Goal: Transaction & Acquisition: Purchase product/service

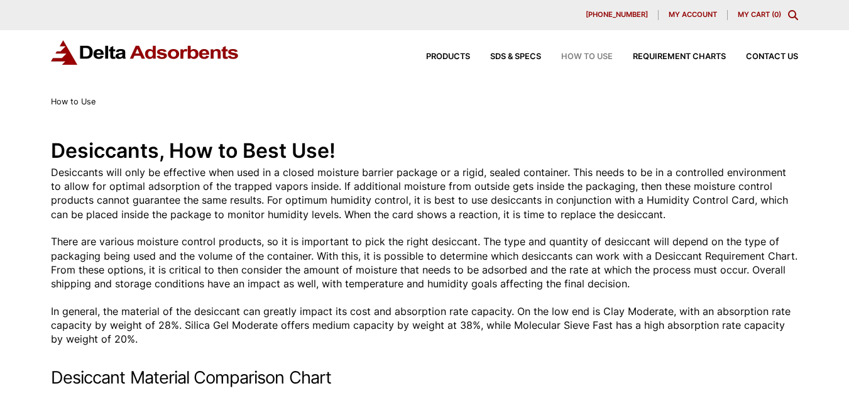
click at [623, 14] on span "[PHONE_NUMBER]" at bounding box center [617, 14] width 62 height 7
click at [426, 58] on span "Products" at bounding box center [448, 57] width 44 height 8
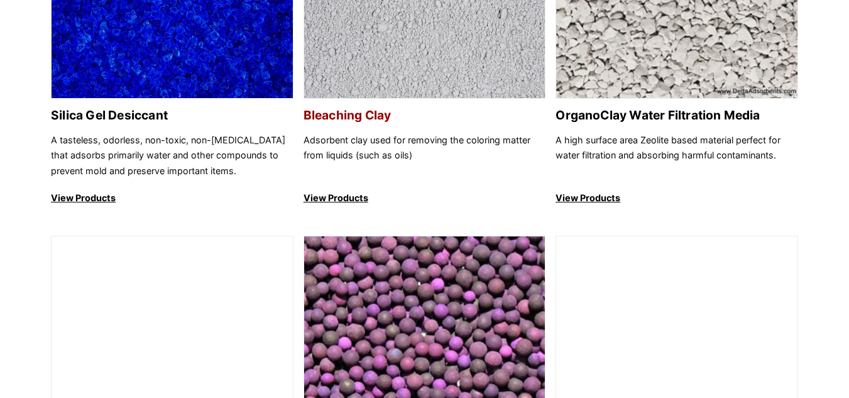
scroll to position [586, 0]
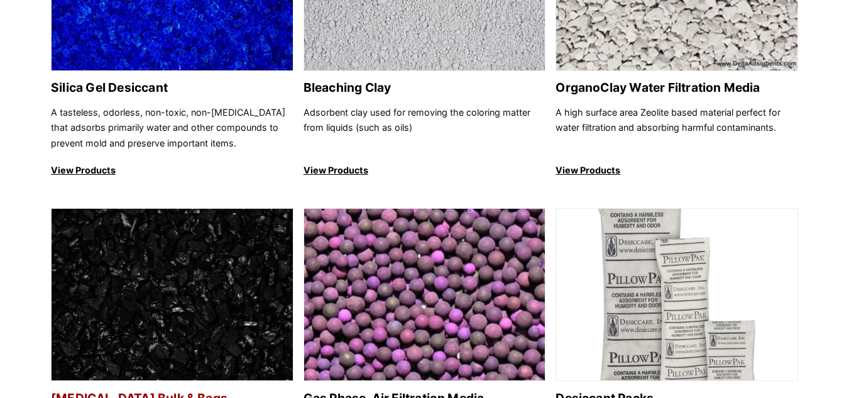
click at [131, 324] on img at bounding box center [172, 295] width 241 height 173
